Goal: Task Accomplishment & Management: Manage account settings

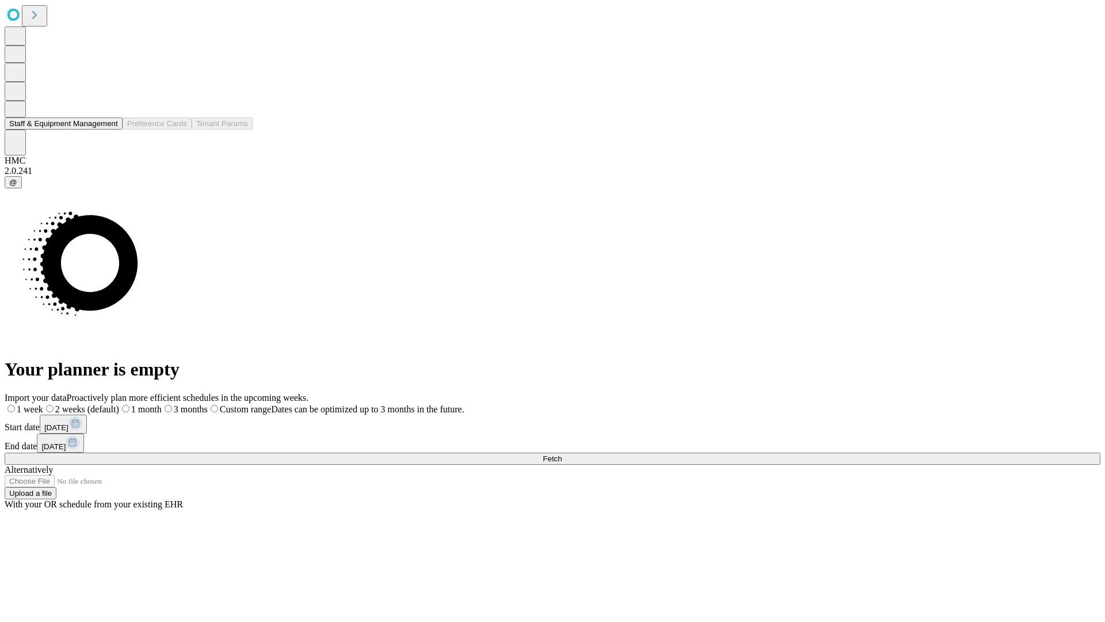
click at [108, 130] on button "Staff & Equipment Management" at bounding box center [64, 123] width 118 height 12
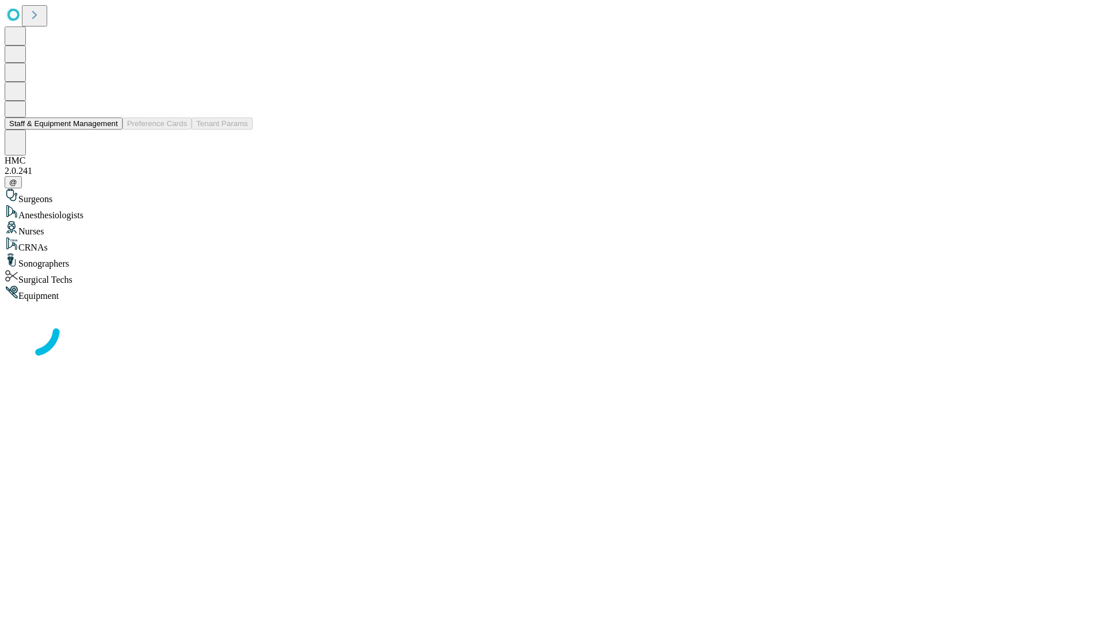
click at [110, 130] on button "Staff & Equipment Management" at bounding box center [64, 123] width 118 height 12
